Goal: Task Accomplishment & Management: Manage account settings

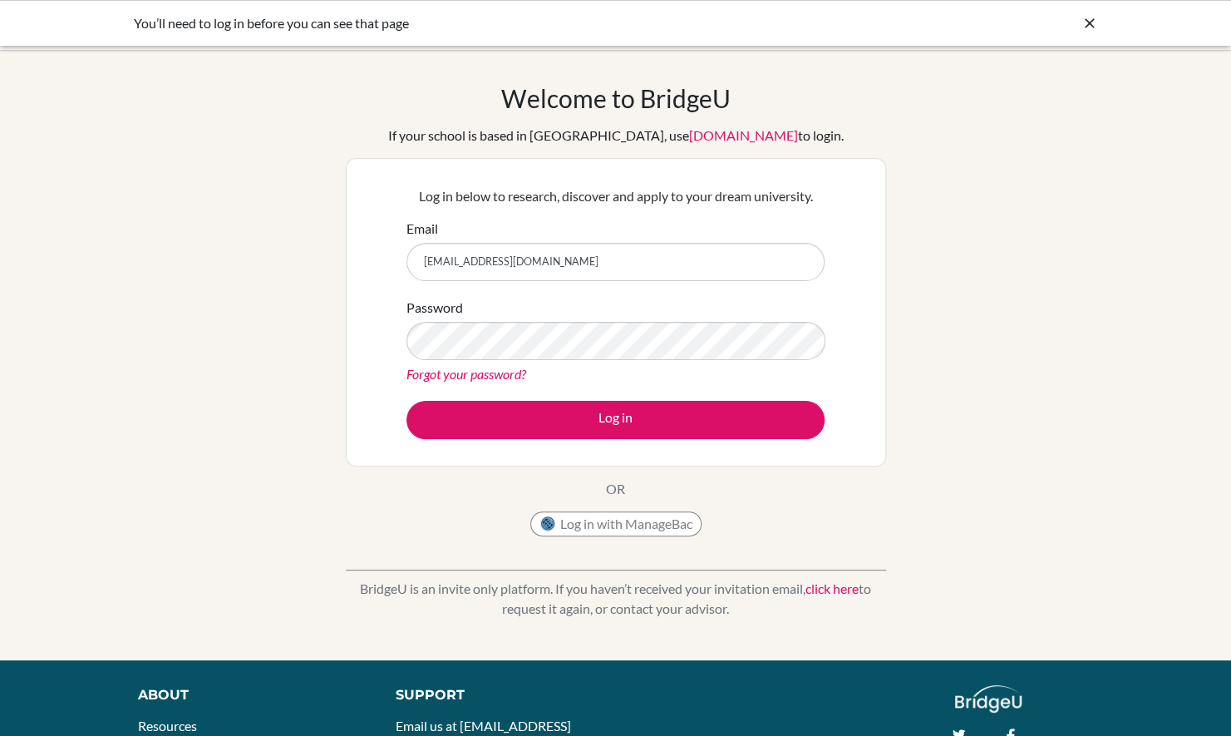
click at [1019, 264] on div "Welcome to BridgeU If your school is based in China, use app.bridge-u.com.cn to…" at bounding box center [615, 355] width 1231 height 544
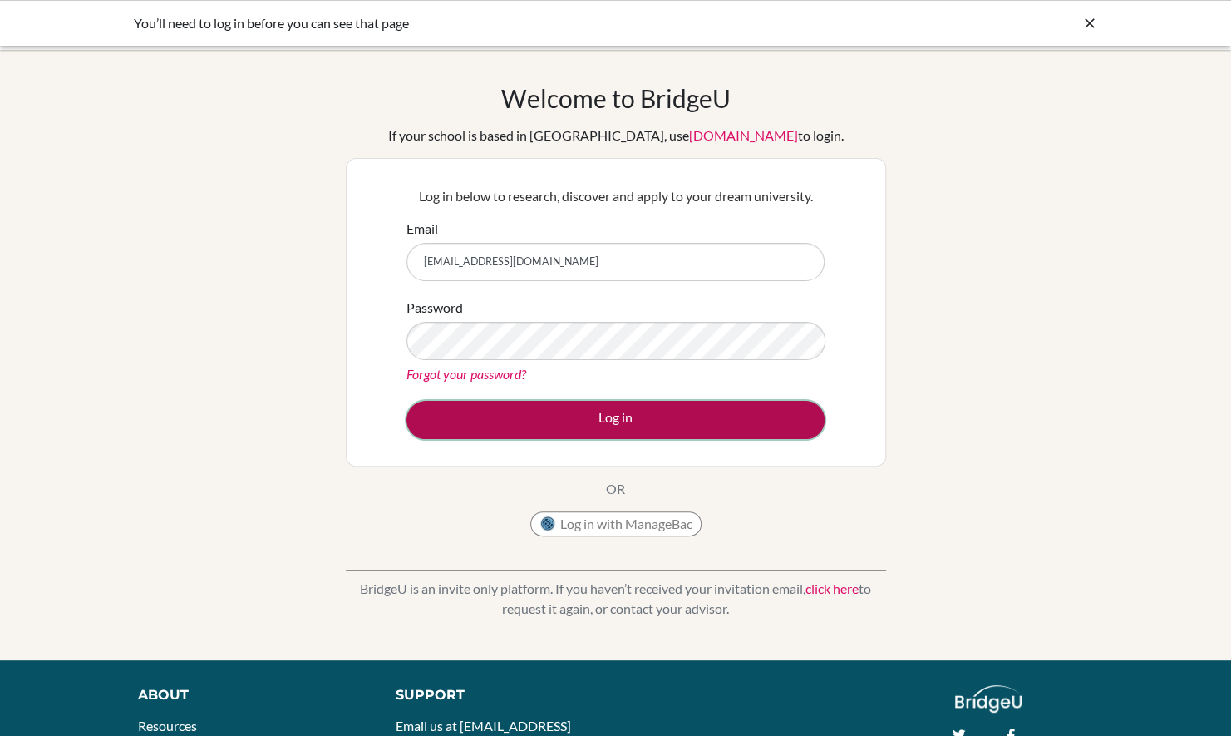
click at [670, 416] on button "Log in" at bounding box center [615, 420] width 418 height 38
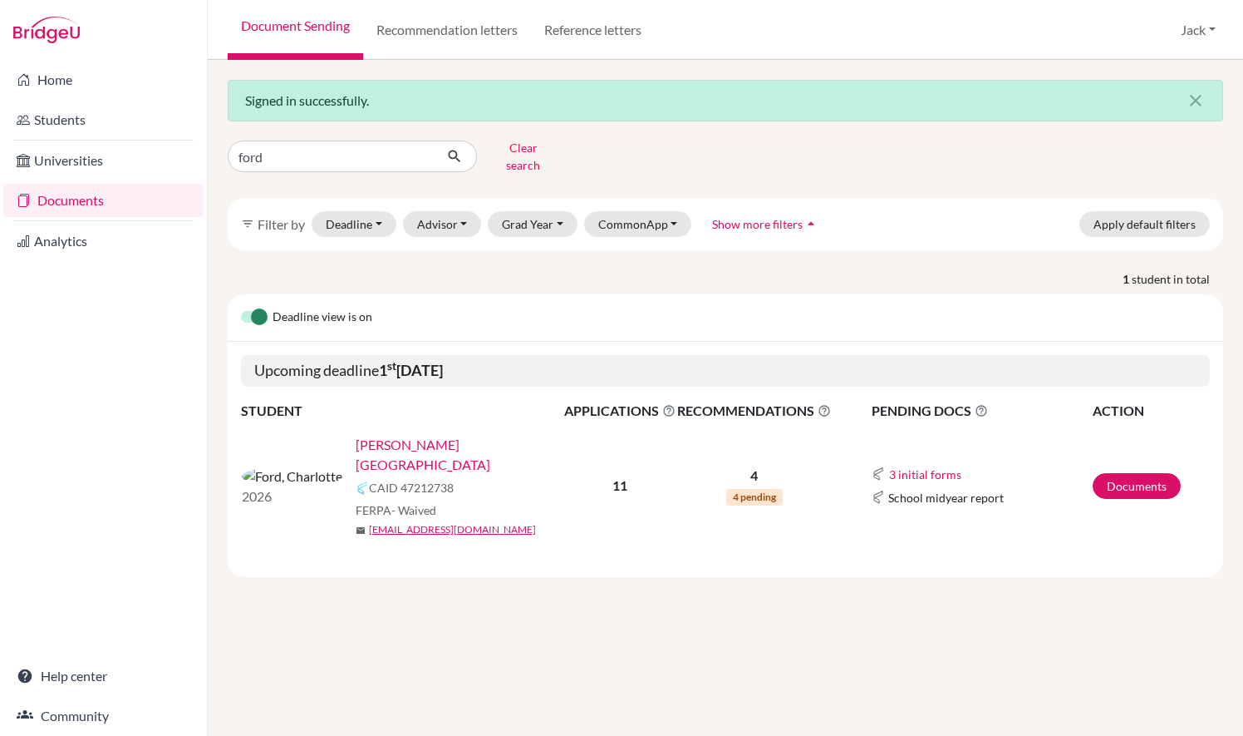
click at [356, 435] on link "[PERSON_NAME][GEOGRAPHIC_DATA]" at bounding box center [465, 455] width 219 height 40
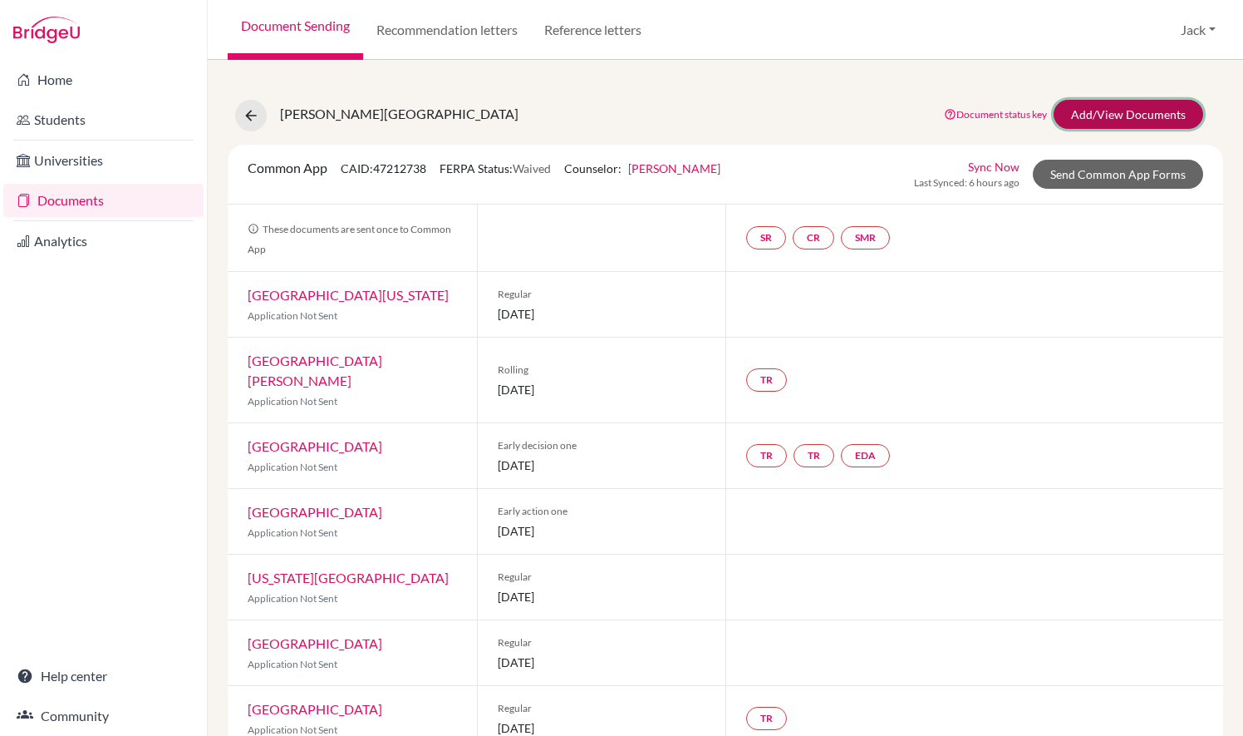
click at [1128, 111] on link "Add/View Documents" at bounding box center [1129, 114] width 150 height 29
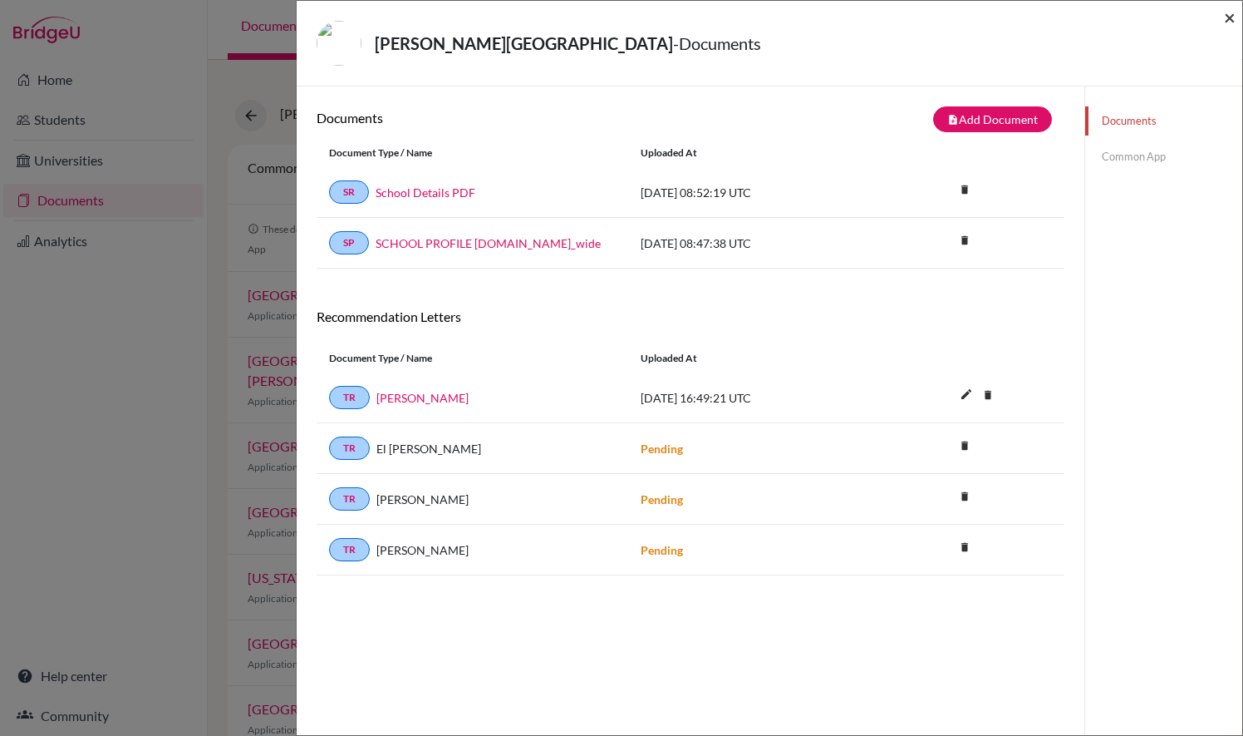
click at [1230, 21] on span "×" at bounding box center [1230, 17] width 12 height 24
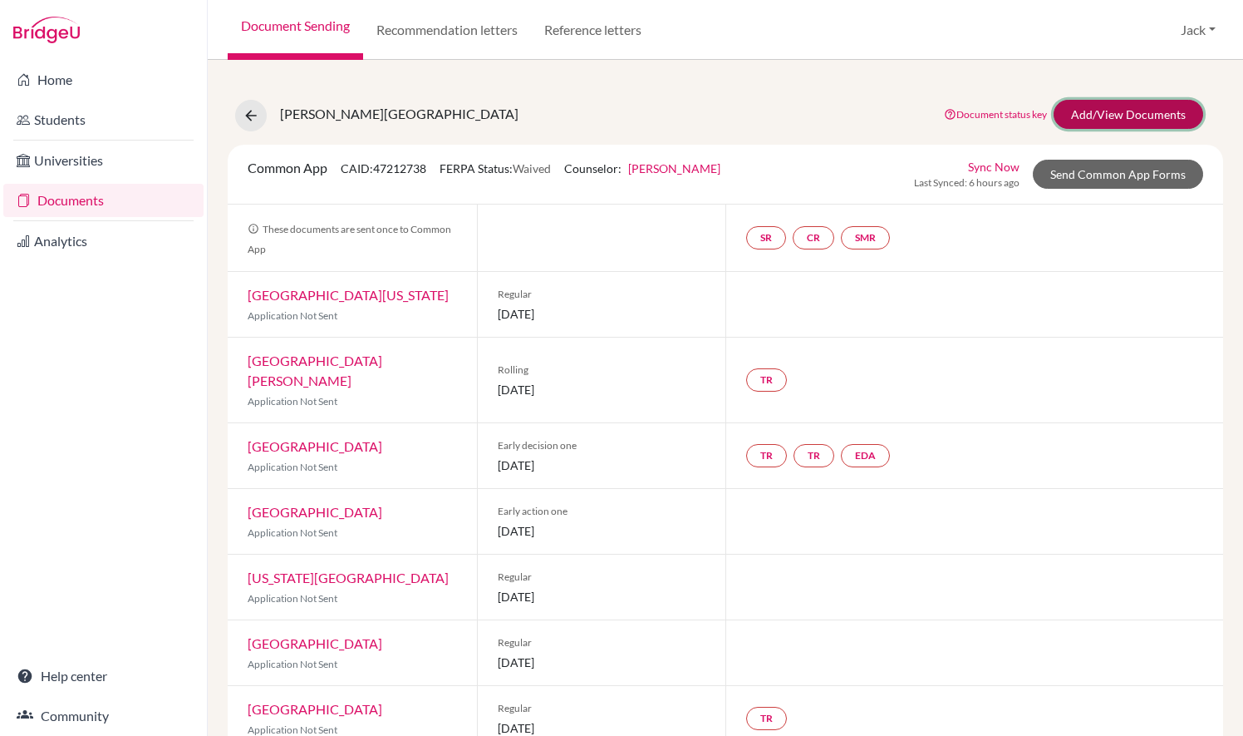
click at [1134, 113] on link "Add/View Documents" at bounding box center [1129, 114] width 150 height 29
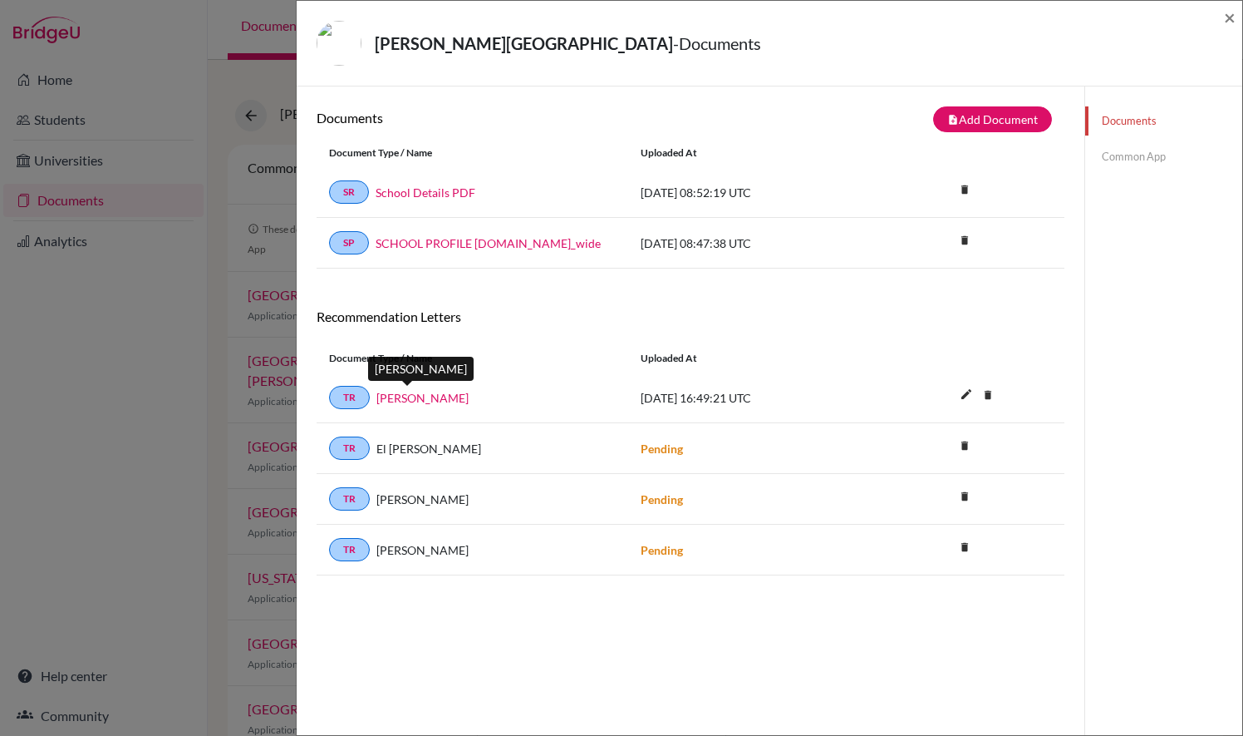
click at [429, 391] on link "David Slaney" at bounding box center [422, 397] width 92 height 17
click at [1230, 25] on span "×" at bounding box center [1230, 17] width 12 height 24
